Goal: Information Seeking & Learning: Learn about a topic

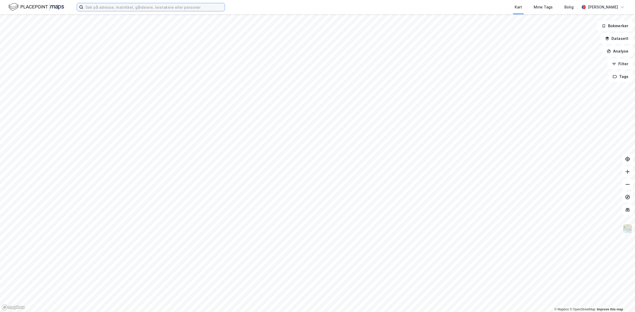
click at [119, 7] on input at bounding box center [153, 7] width 141 height 8
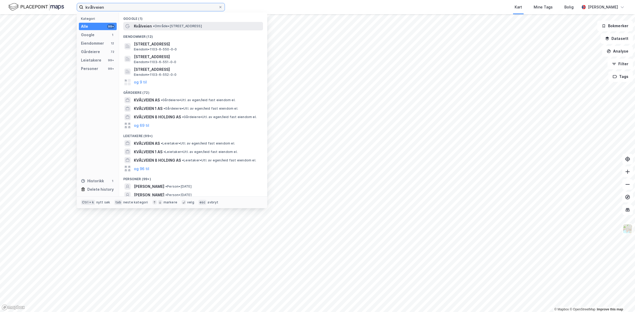
type input "kvålveien"
click at [147, 24] on span "Kvålveien" at bounding box center [143, 26] width 18 height 6
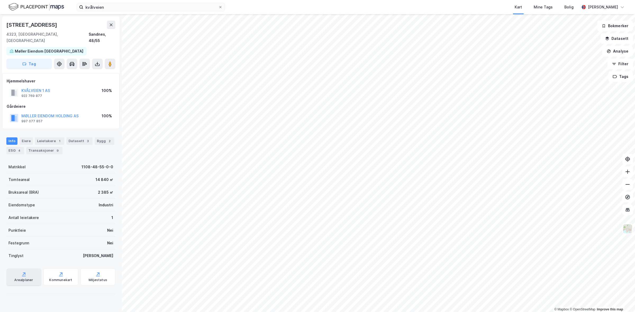
click at [31, 278] on div "Arealplaner" at bounding box center [23, 280] width 19 height 4
